Goal: Transaction & Acquisition: Download file/media

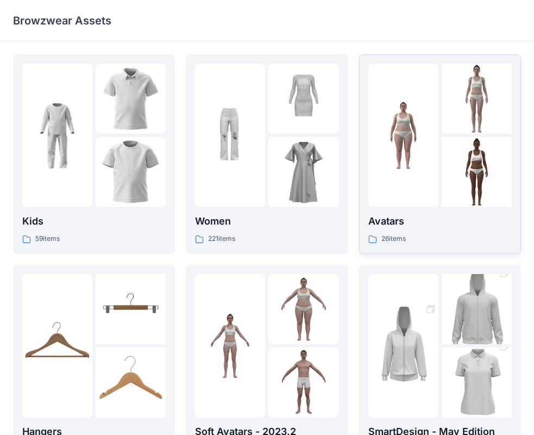
click at [432, 148] on img at bounding box center [403, 136] width 70 height 70
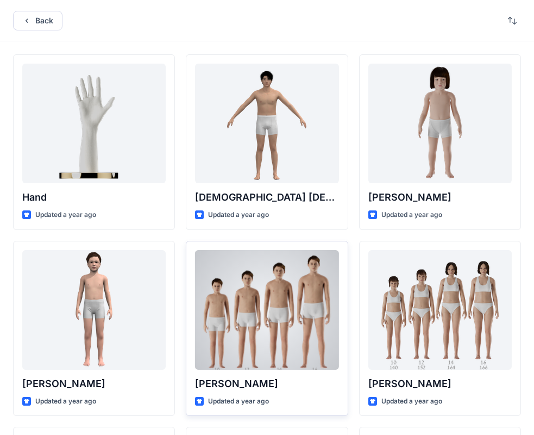
click at [230, 307] on div at bounding box center [266, 310] width 143 height 120
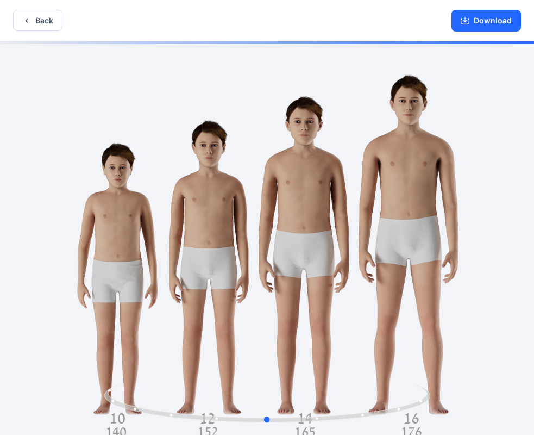
click at [403, 377] on div at bounding box center [267, 239] width 534 height 396
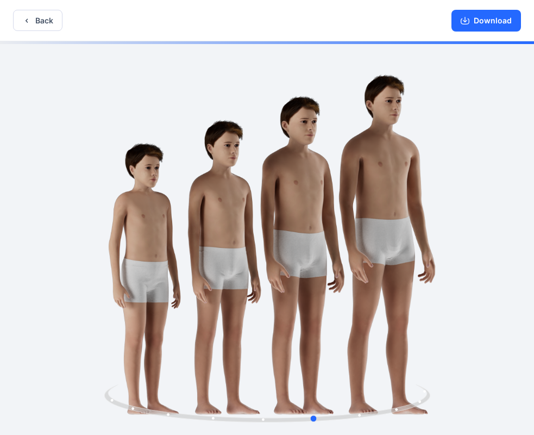
drag, startPoint x: 385, startPoint y: 408, endPoint x: 435, endPoint y: 396, distance: 50.9
click at [435, 396] on div at bounding box center [267, 239] width 534 height 396
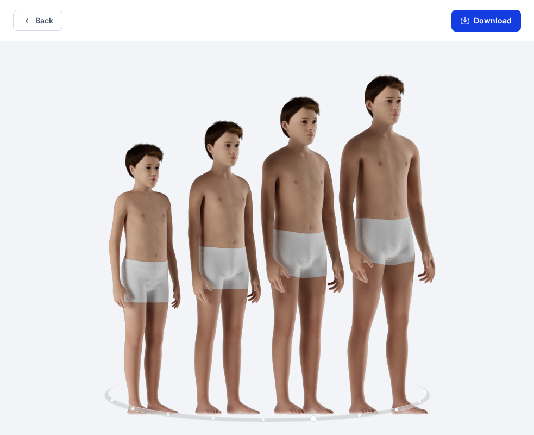
click at [481, 21] on button "Download" at bounding box center [487, 21] width 70 height 22
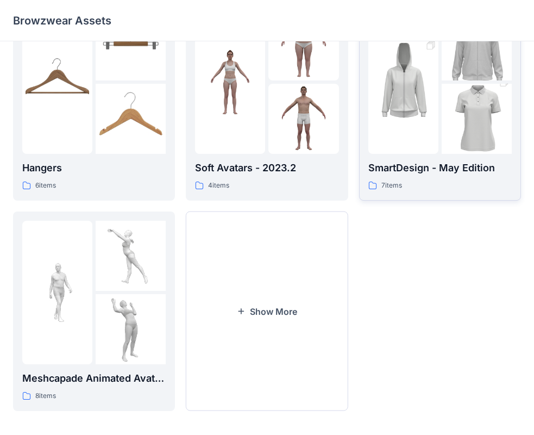
scroll to position [270, 0]
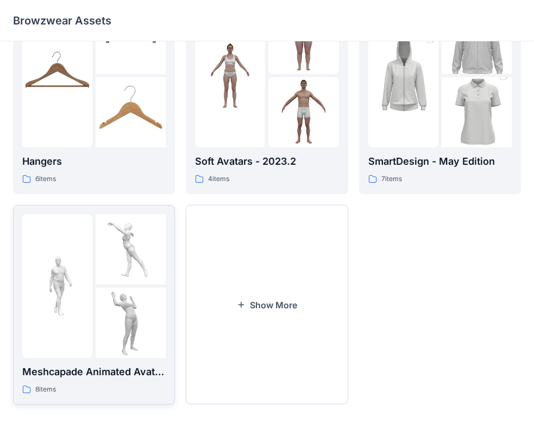
click at [86, 283] on img at bounding box center [57, 285] width 70 height 70
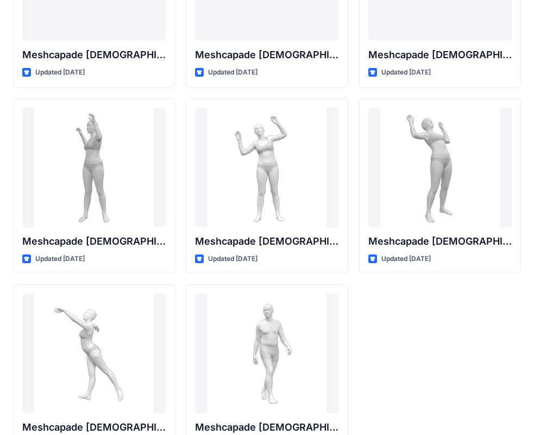
scroll to position [180, 0]
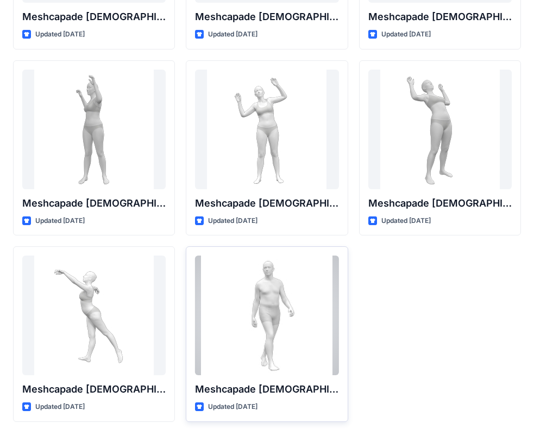
click at [278, 302] on div at bounding box center [266, 315] width 143 height 120
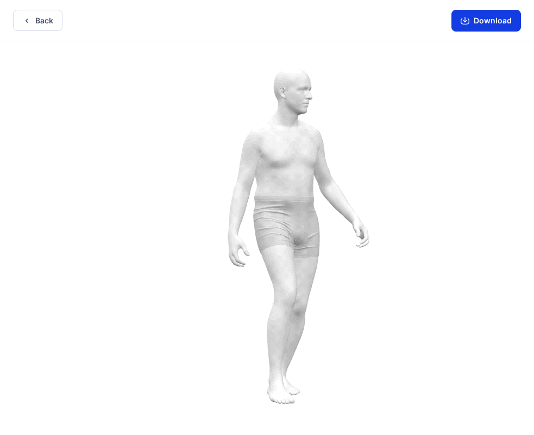
click at [484, 21] on button "Download" at bounding box center [487, 21] width 70 height 22
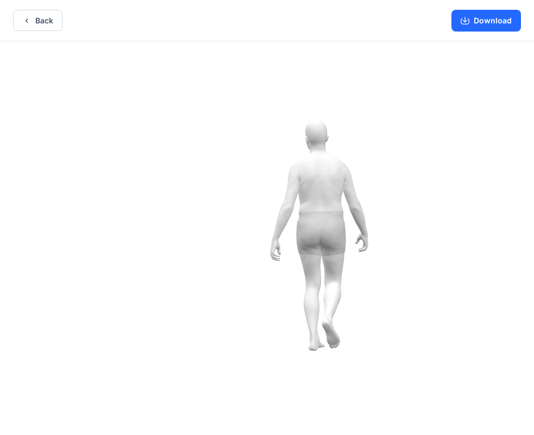
click at [482, 20] on button "Download" at bounding box center [487, 21] width 70 height 22
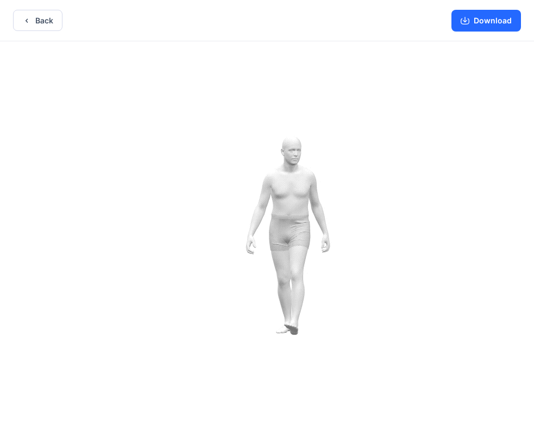
click at [28, 22] on icon "button" at bounding box center [26, 20] width 9 height 9
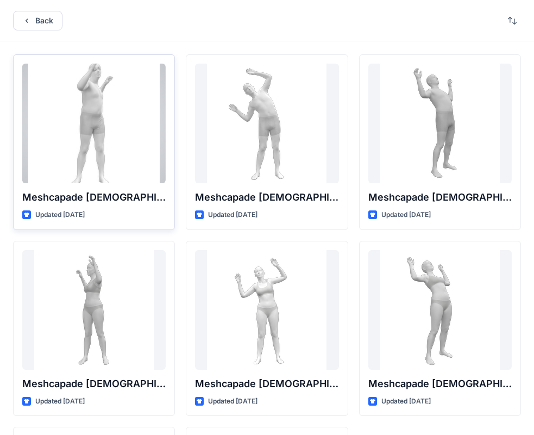
click at [85, 124] on div at bounding box center [93, 124] width 143 height 120
